Goal: Information Seeking & Learning: Learn about a topic

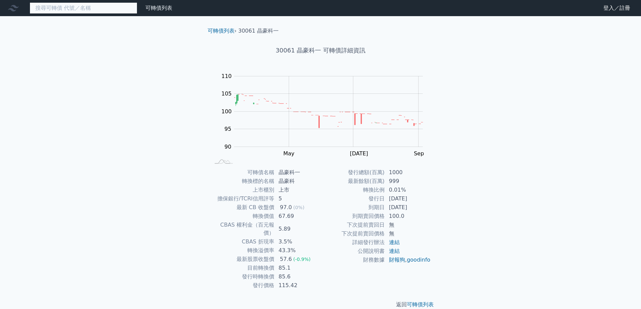
click at [105, 7] on input at bounding box center [84, 7] width 108 height 11
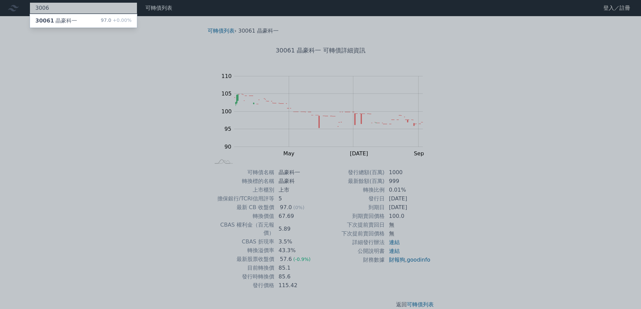
type input "3006"
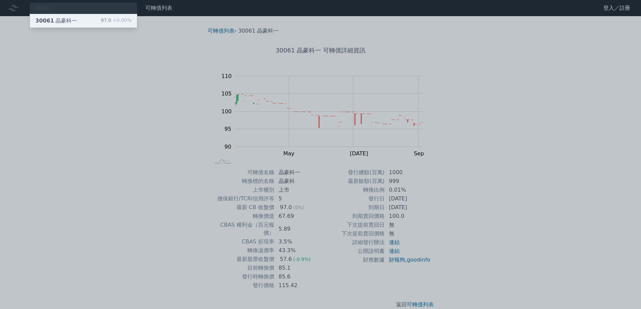
click at [55, 21] on div "30061 晶豪科一" at bounding box center [56, 21] width 42 height 8
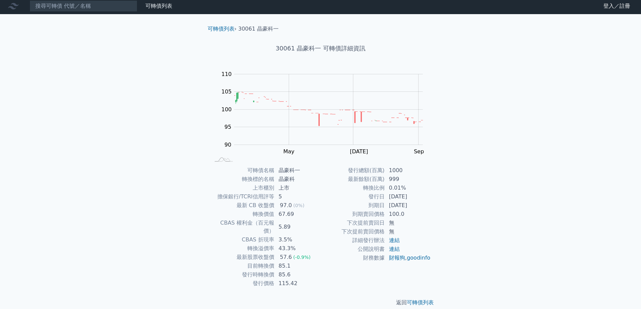
scroll to position [2, 0]
click at [423, 299] on link "可轉債列表" at bounding box center [420, 302] width 27 height 6
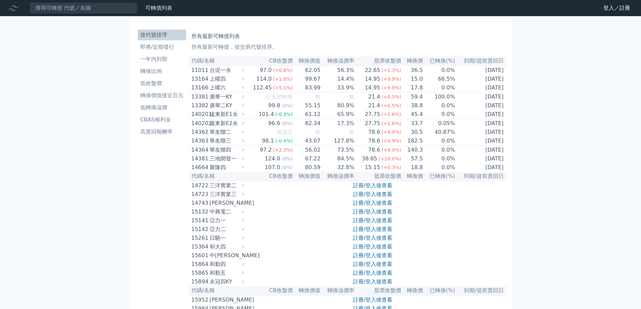
scroll to position [2, 0]
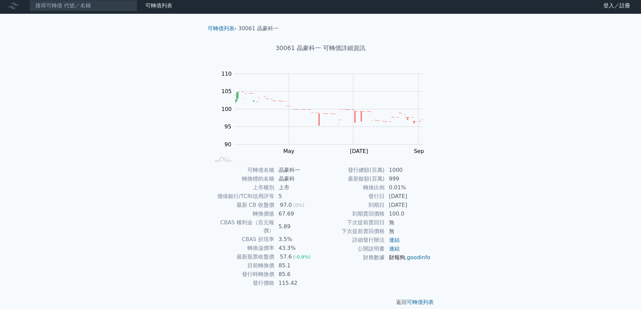
click at [396, 256] on link "財報狗" at bounding box center [397, 257] width 16 height 6
click at [392, 238] on link "連結" at bounding box center [394, 240] width 11 height 6
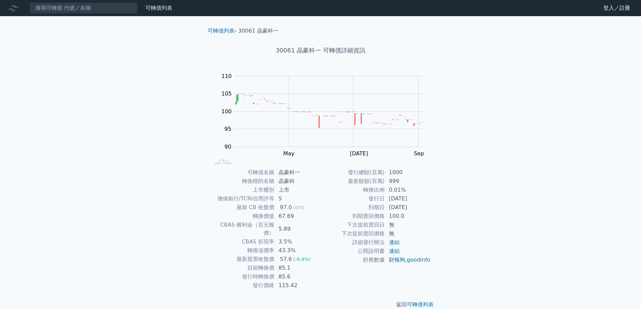
scroll to position [2, 0]
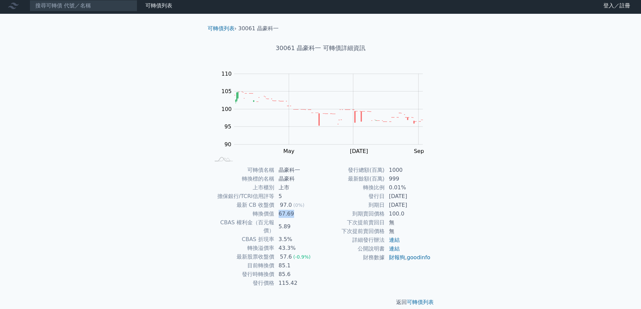
drag, startPoint x: 293, startPoint y: 214, endPoint x: 276, endPoint y: 214, distance: 16.5
click at [276, 214] on td "67.69" at bounding box center [297, 214] width 46 height 9
drag, startPoint x: 423, startPoint y: 206, endPoint x: 390, endPoint y: 207, distance: 33.3
click at [390, 207] on td "[DATE]" at bounding box center [408, 205] width 46 height 9
drag, startPoint x: 406, startPoint y: 216, endPoint x: 383, endPoint y: 221, distance: 23.6
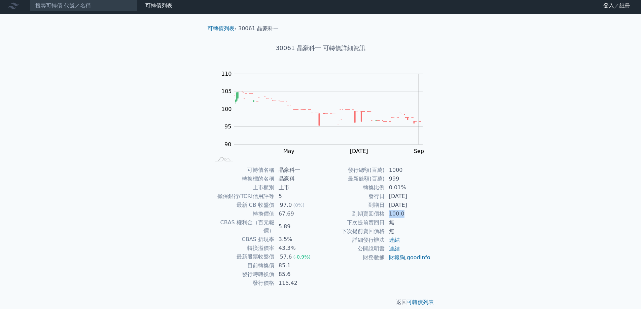
click at [389, 216] on td "100.0" at bounding box center [408, 214] width 46 height 9
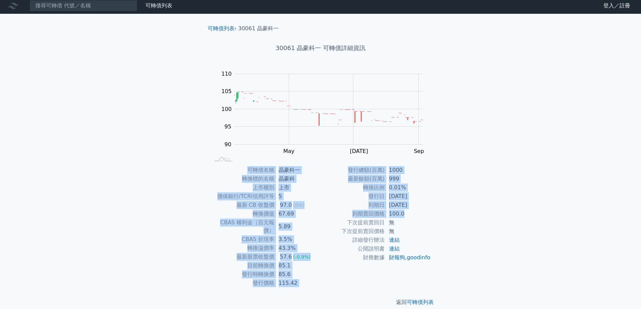
drag, startPoint x: 242, startPoint y: 167, endPoint x: 404, endPoint y: 215, distance: 168.6
click at [404, 215] on div "可轉債名稱 晶豪科一 轉換標的名稱 晶豪科 上市櫃別 上市 擔保銀行/TCRI信用評等 5 最新 CB 收盤價 97.0 (0%) 轉換價值 67.69 CB…" at bounding box center [320, 227] width 237 height 122
copy div "可轉債名稱 晶豪科一 轉換標的名稱 晶豪科 上市櫃別 上市 擔保銀行/TCRI信用評等 5 最新 CB 收盤價 97.0 (0%) 轉換價值 67.69 CB…"
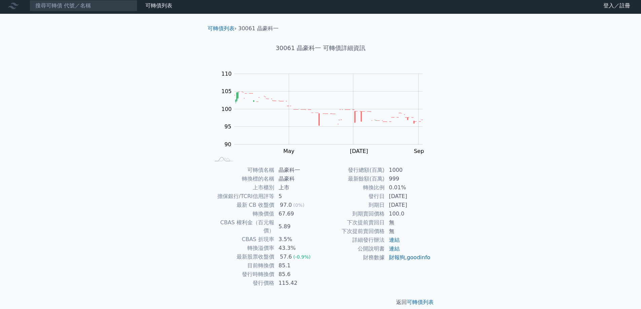
click at [533, 100] on div "可轉債列表 財務數據 可轉債列表 財務數據 登入／註冊 登入／註冊 可轉債列表 › 30061 晶豪科一 30061 晶豪科一 可轉債詳細資訊 Zoom Ou…" at bounding box center [320, 158] width 641 height 320
click at [419, 299] on link "可轉債列表" at bounding box center [420, 302] width 27 height 6
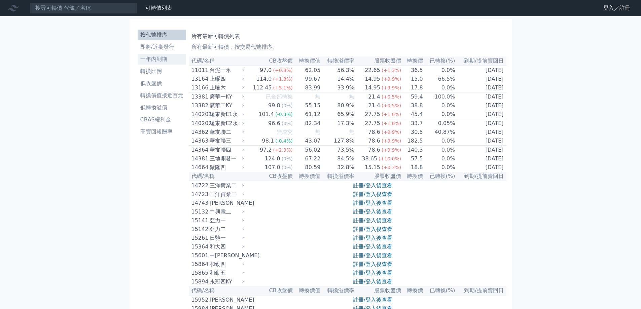
click at [163, 58] on li "一年內到期" at bounding box center [162, 59] width 48 height 8
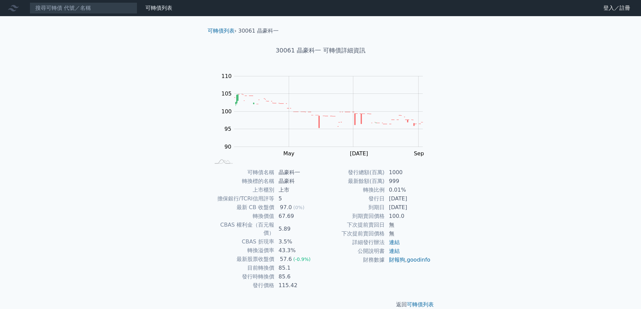
scroll to position [2, 0]
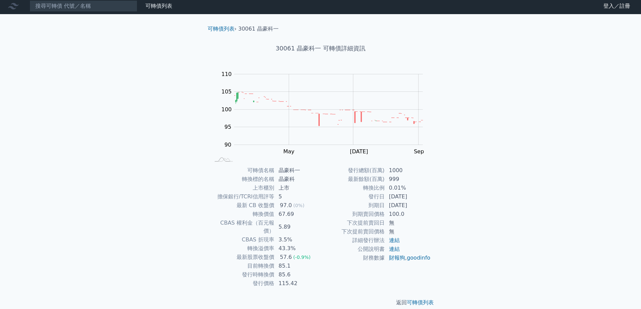
scroll to position [2, 0]
click at [159, 10] on div "可轉債列表 財務數據" at bounding box center [87, 5] width 175 height 11
click at [165, 7] on link "可轉債列表" at bounding box center [158, 5] width 27 height 6
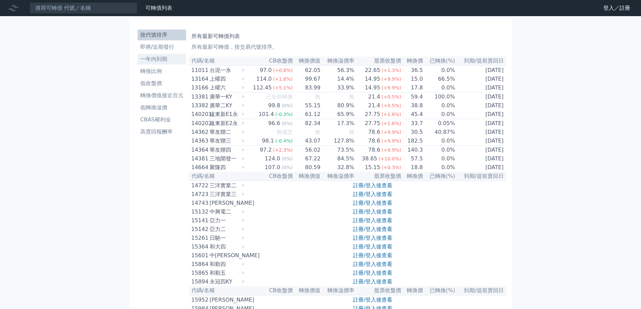
click at [149, 59] on li "一年內到期" at bounding box center [162, 59] width 48 height 8
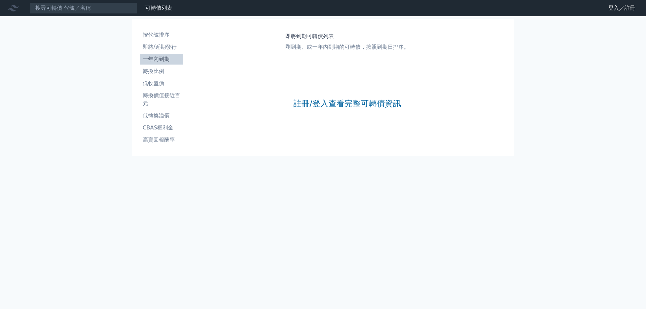
click at [9, 6] on icon at bounding box center [13, 8] width 11 height 11
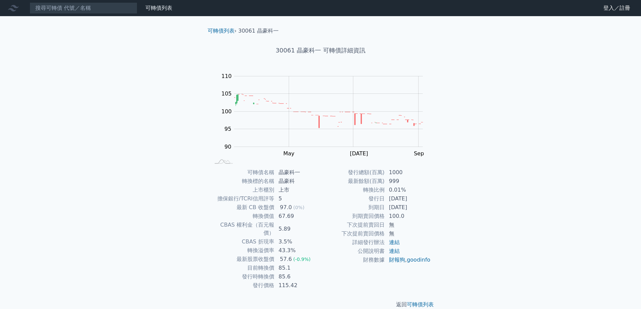
scroll to position [2, 0]
